Goal: Information Seeking & Learning: Download file/media

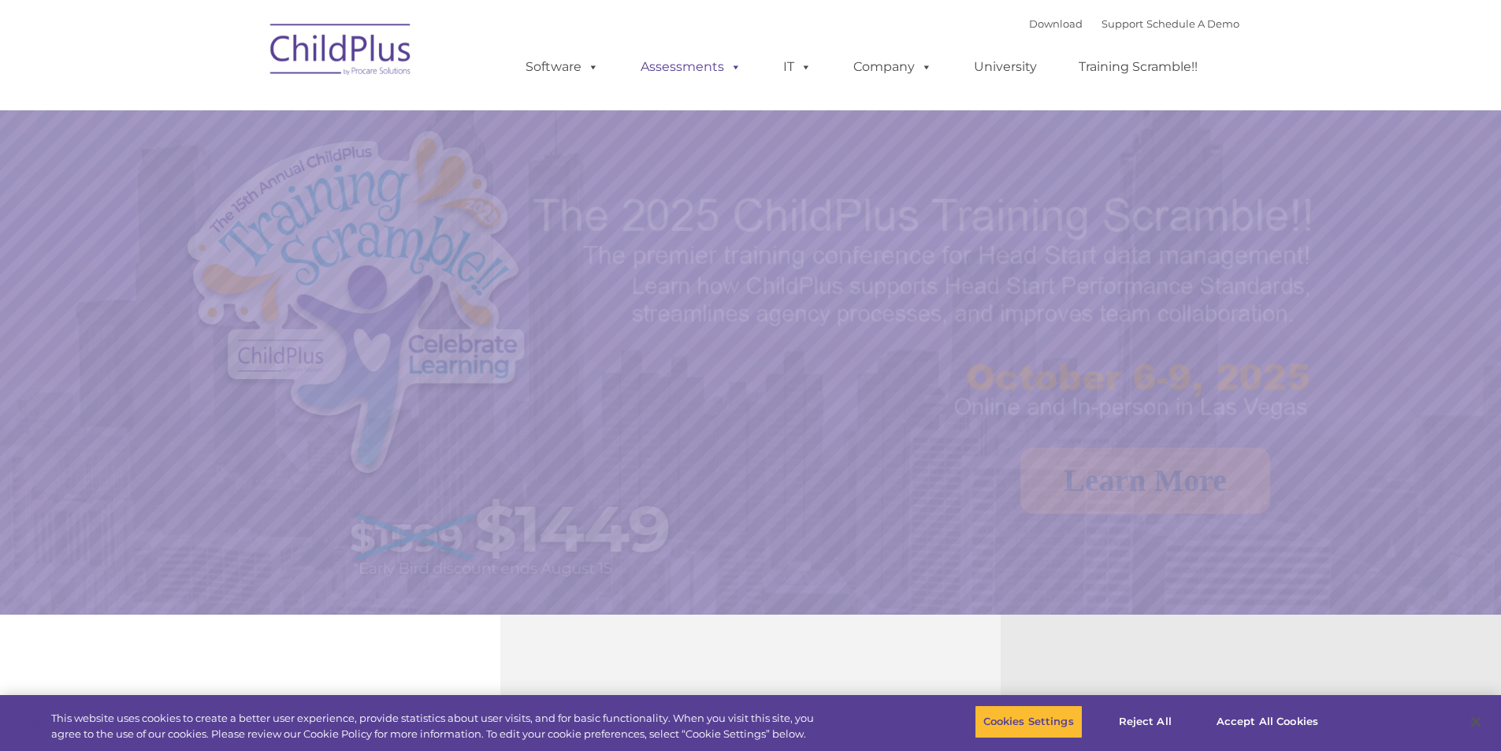
select select "MEDIUM"
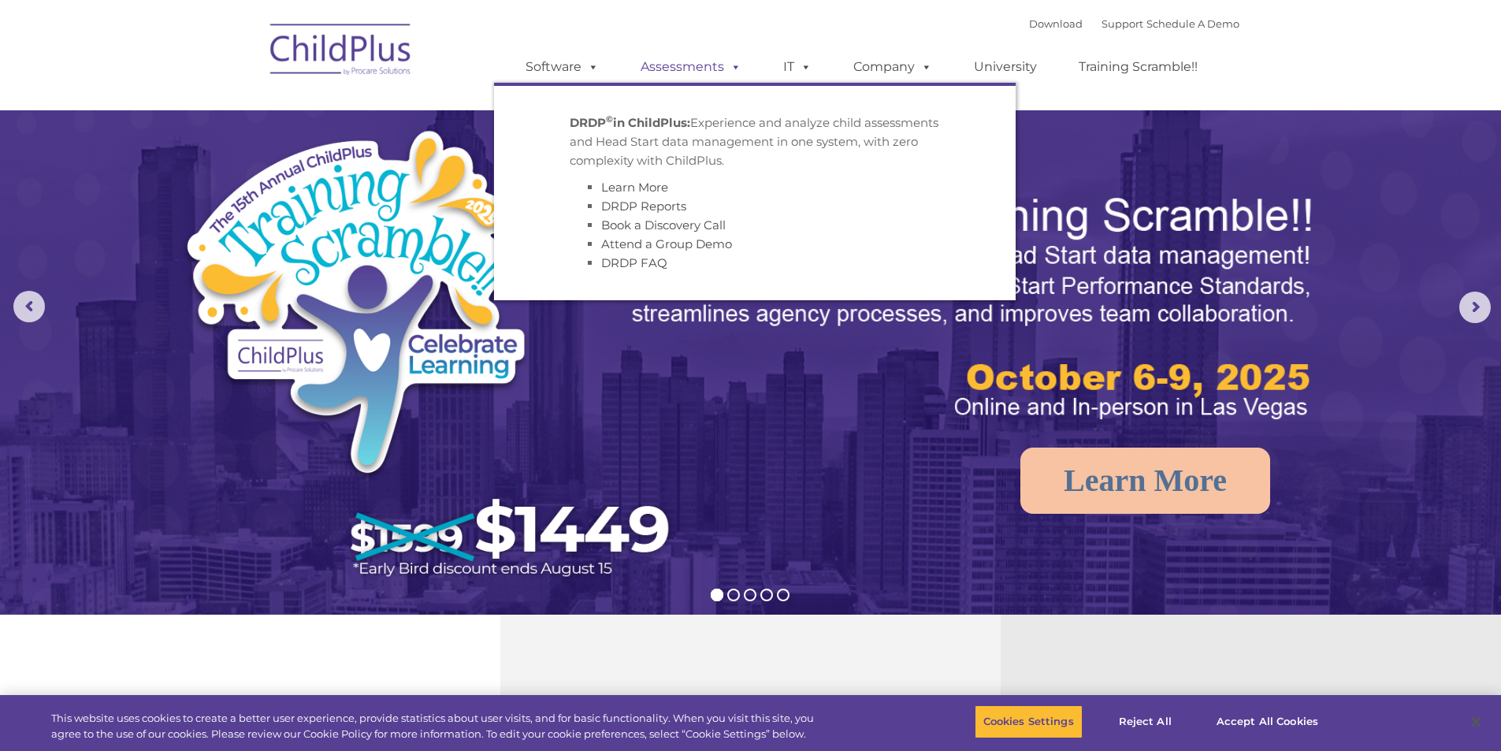
click at [660, 65] on link "Assessments" at bounding box center [691, 67] width 132 height 32
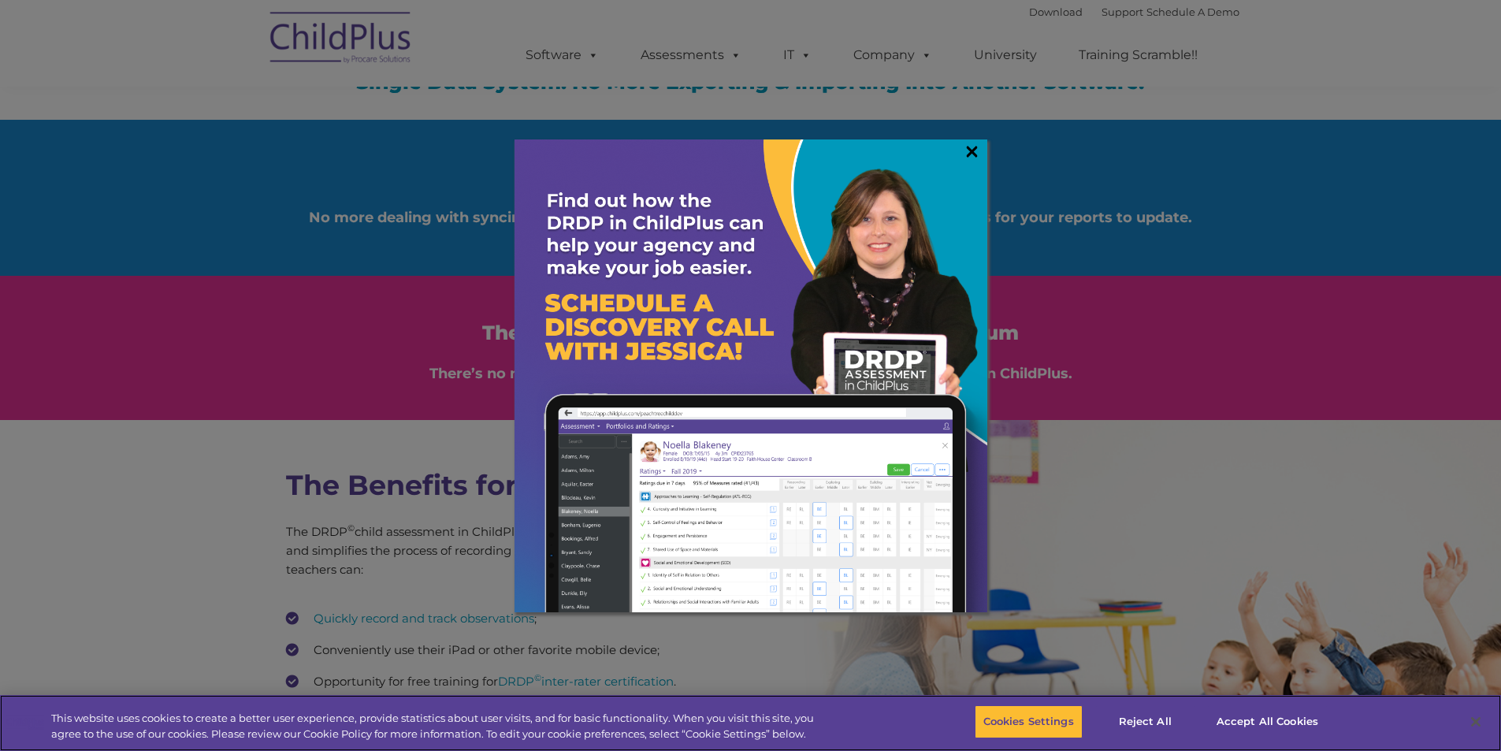
scroll to position [1944, 0]
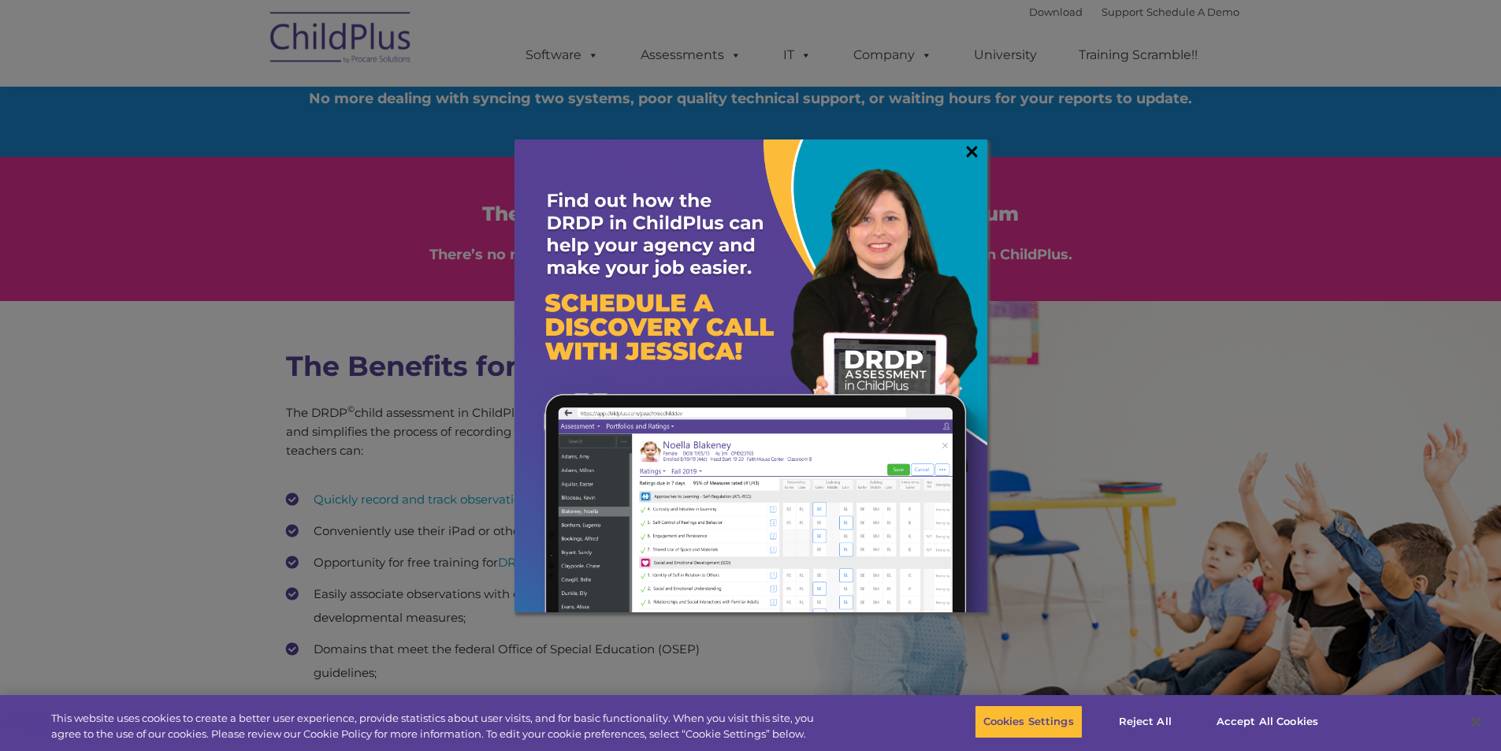
click at [973, 146] on link "×" at bounding box center [972, 151] width 18 height 16
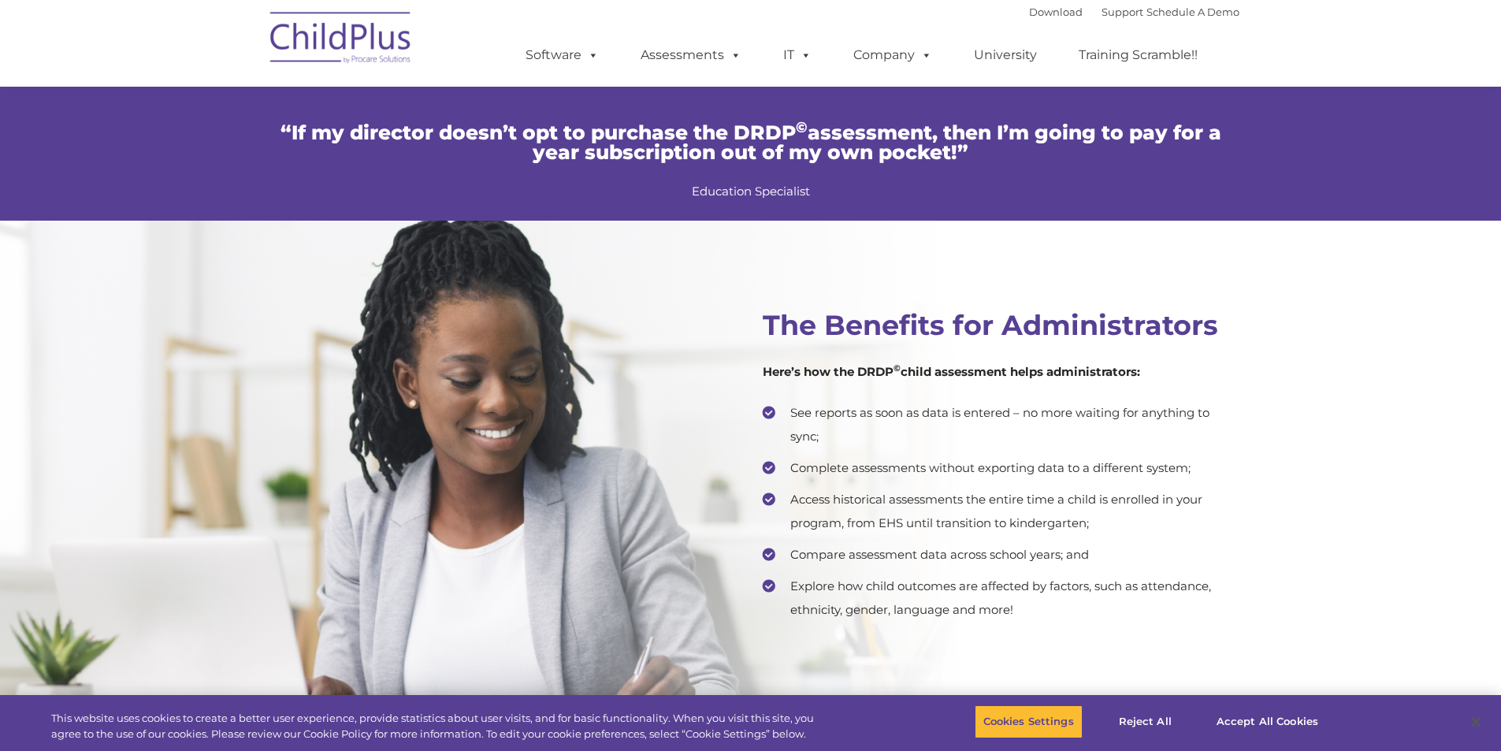
scroll to position [2968, 0]
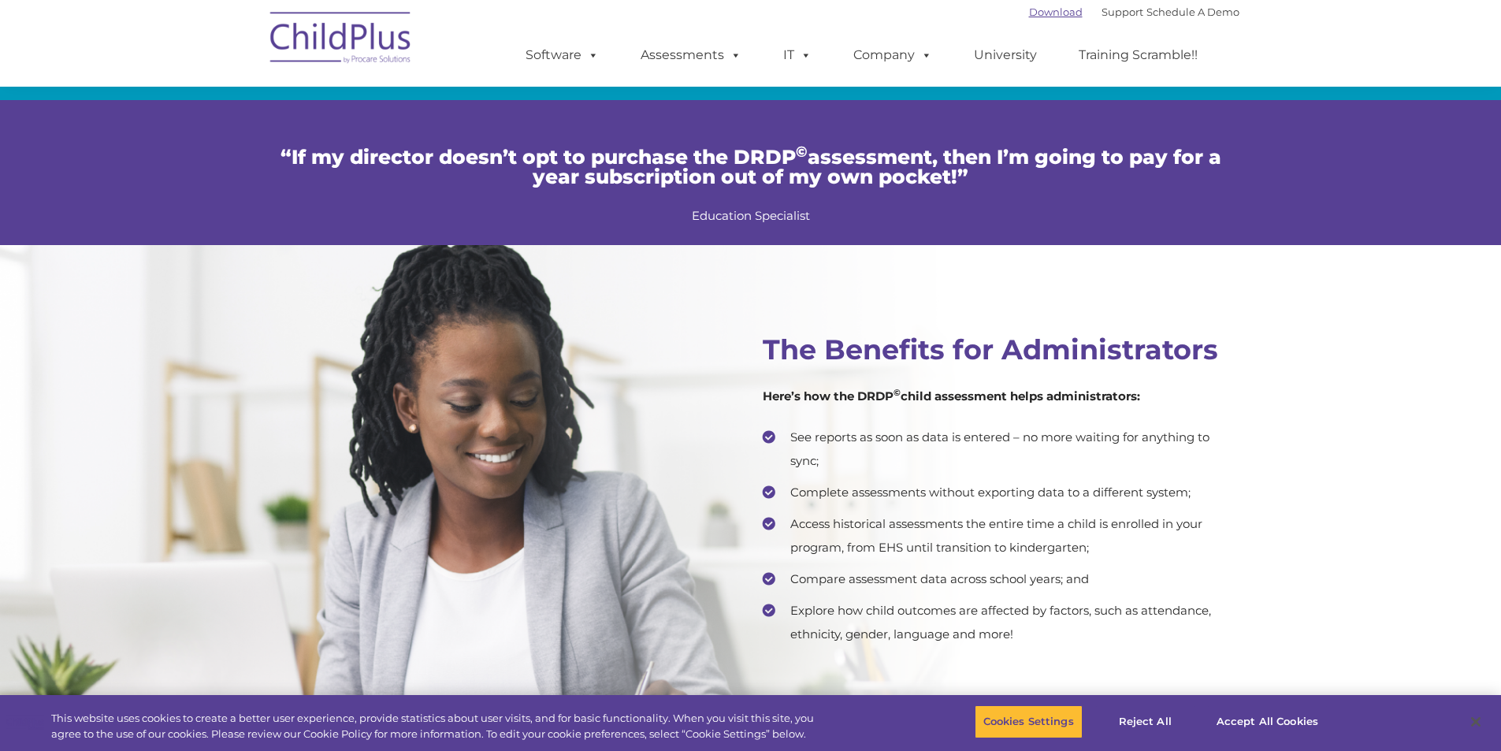
click at [1042, 13] on link "Download" at bounding box center [1056, 12] width 54 height 13
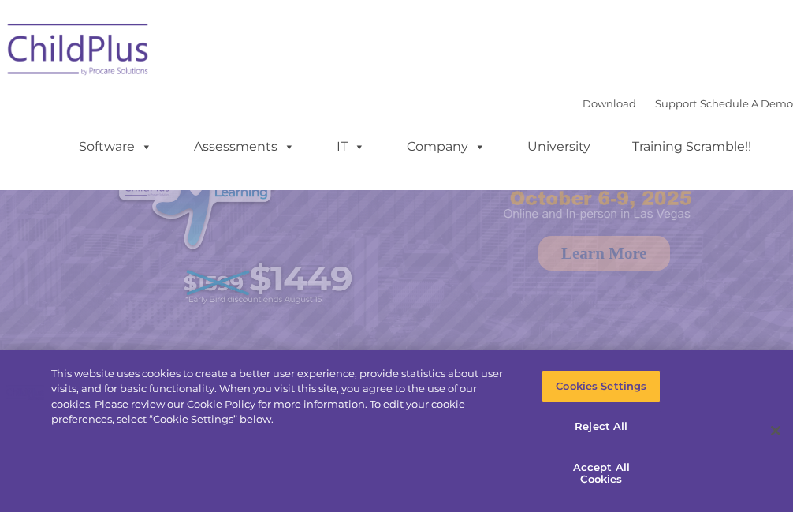
select select "MEDIUM"
